Goal: Task Accomplishment & Management: Use online tool/utility

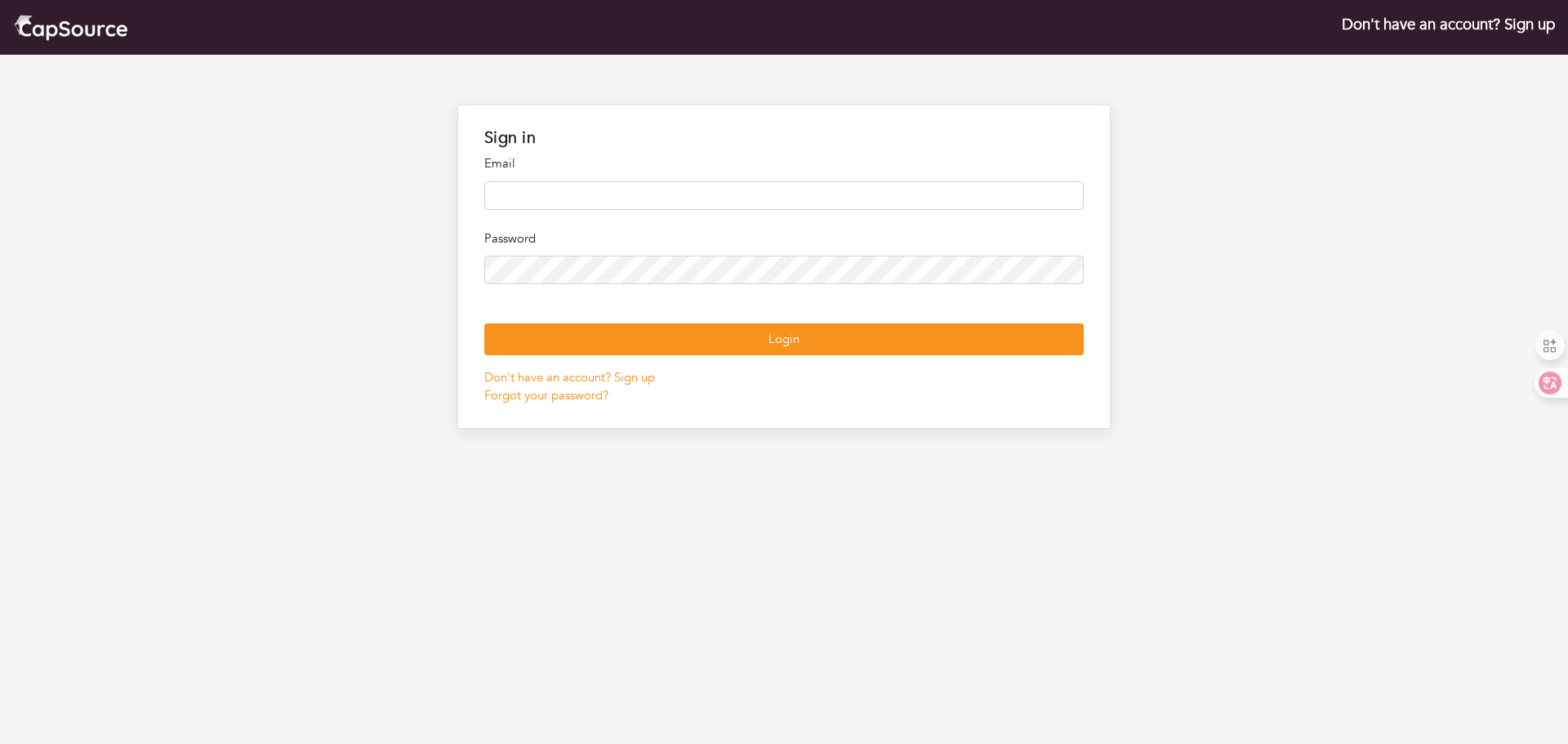
click at [592, 195] on input "email" at bounding box center [784, 195] width 600 height 28
click at [484, 323] on button "Login" at bounding box center [784, 339] width 600 height 32
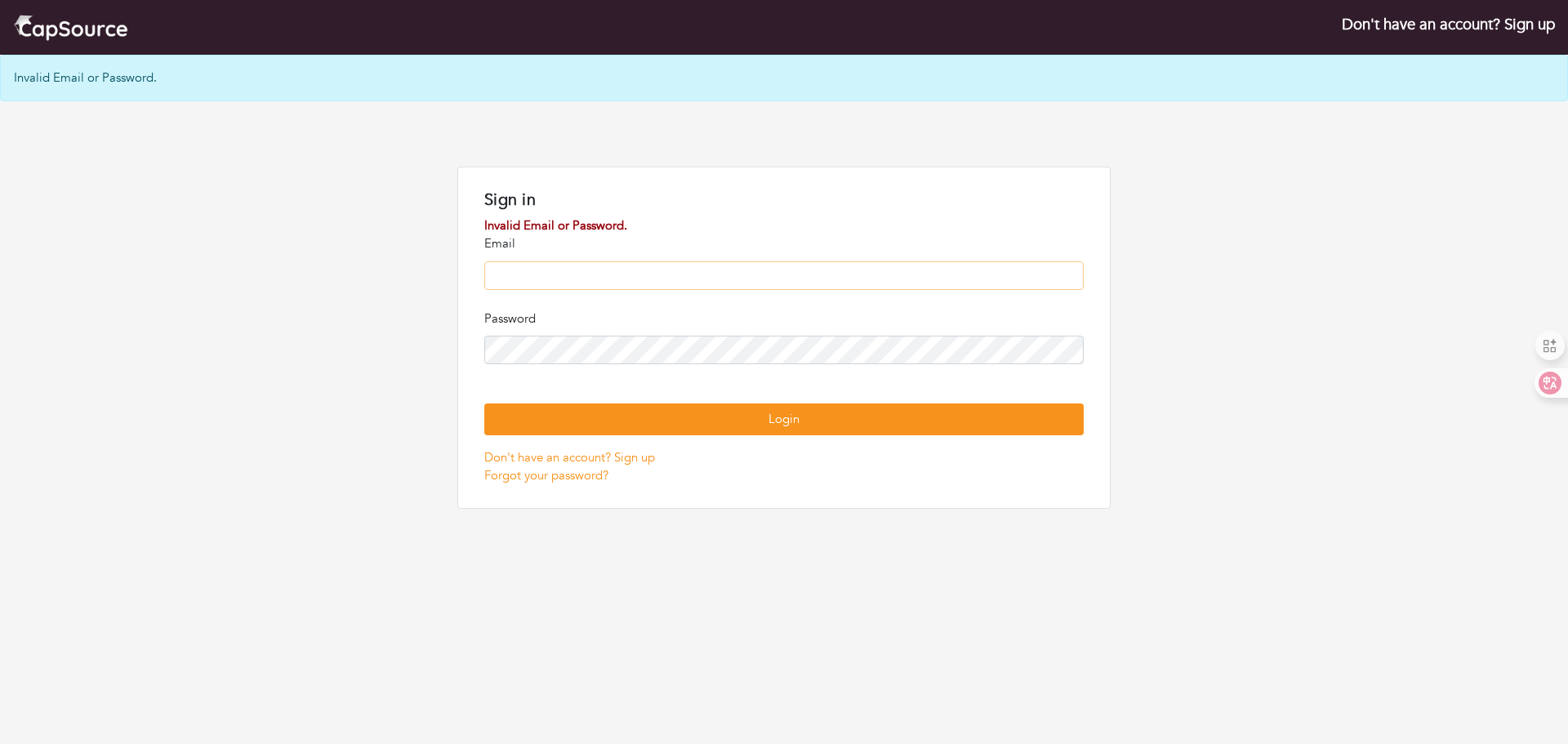
type input "**********"
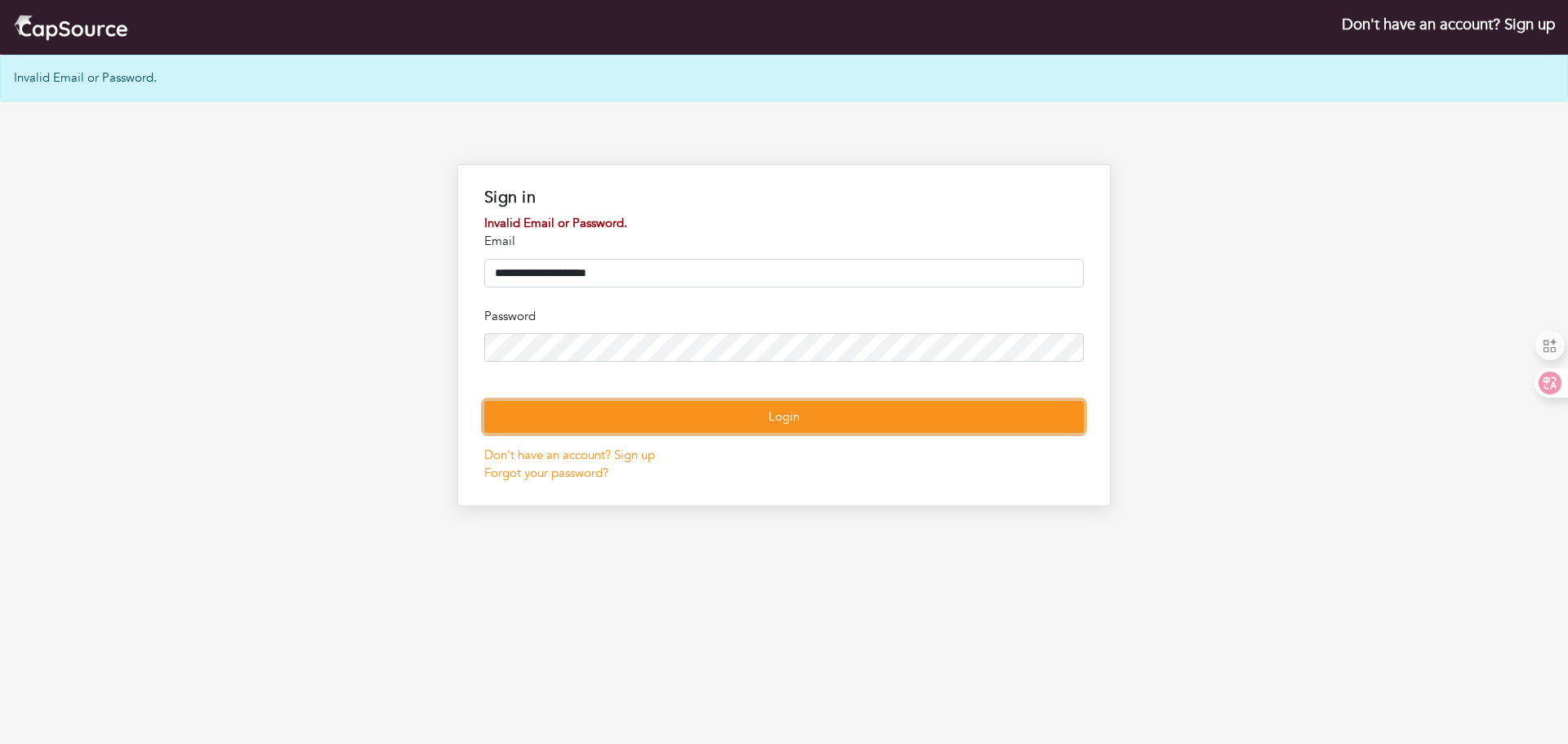
click at [822, 433] on button "Login" at bounding box center [784, 417] width 600 height 32
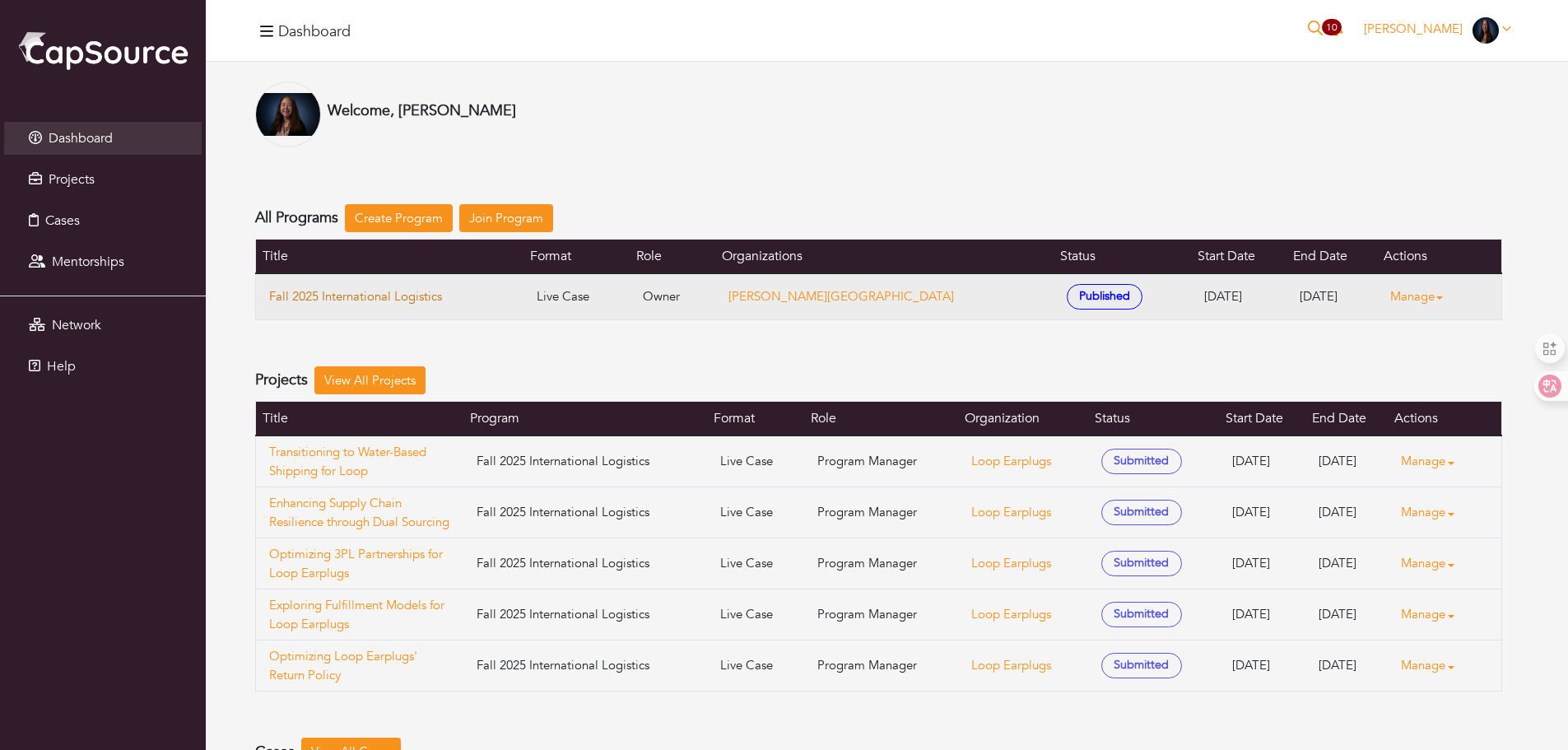
click at [428, 297] on link "Fall 2025 International Logistics" at bounding box center [390, 297] width 242 height 19
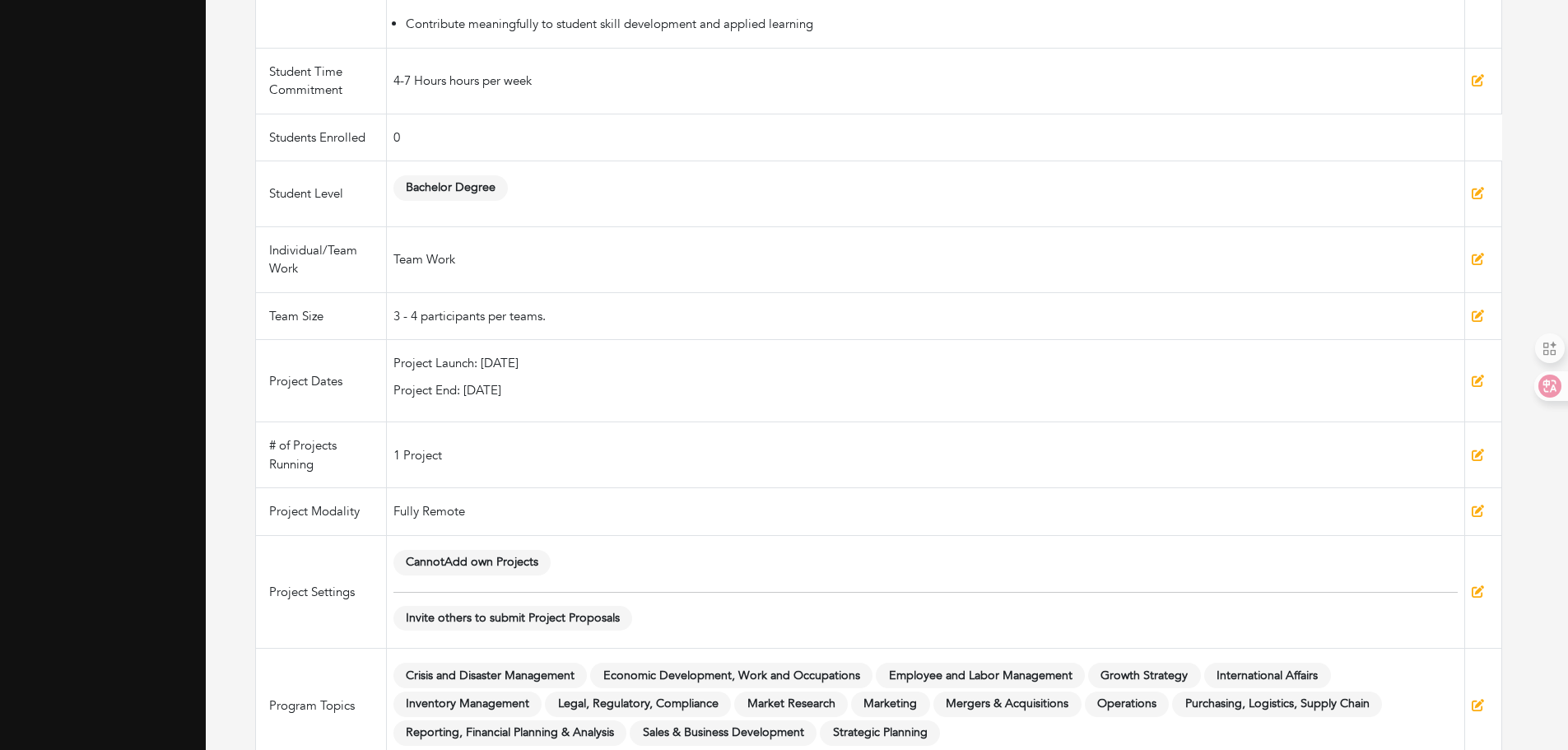
scroll to position [900, 0]
